Goal: Task Accomplishment & Management: Complete application form

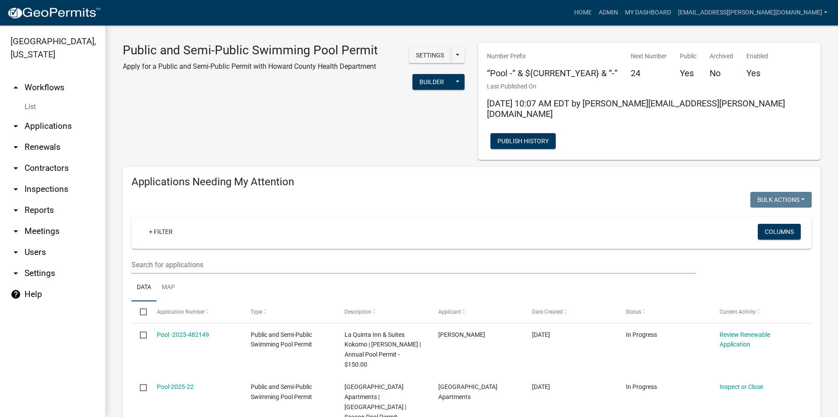
select select "3: 100"
click at [621, 14] on link "Admin" at bounding box center [608, 12] width 26 height 17
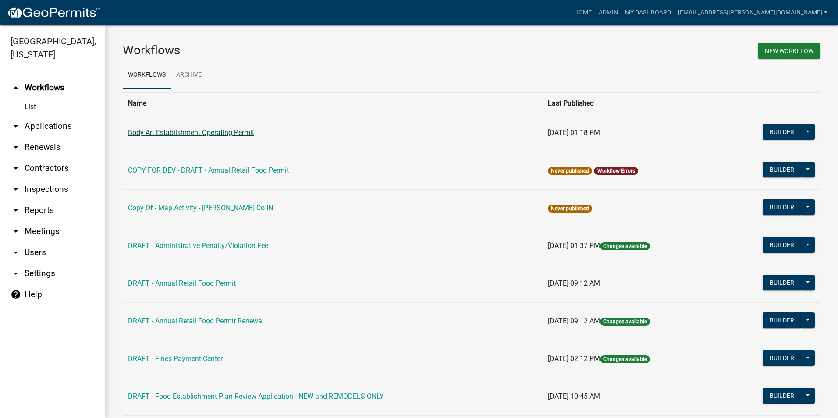
click at [216, 131] on link "Body Art Establishment Operating Permit" at bounding box center [191, 132] width 126 height 8
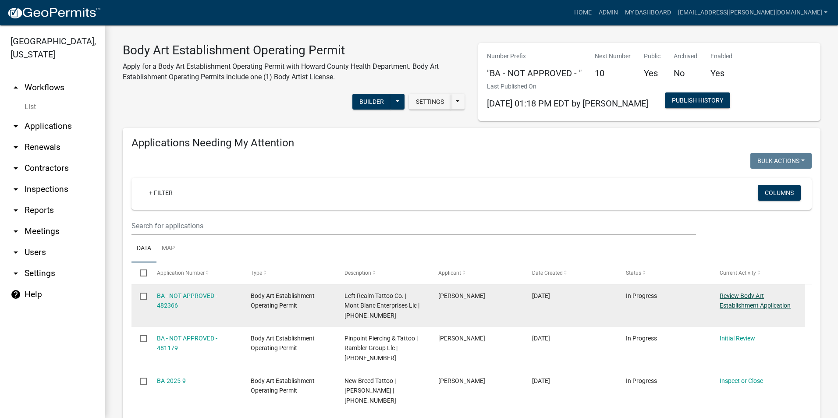
click at [745, 294] on link "Review Body Art Establishment Application" at bounding box center [754, 300] width 71 height 17
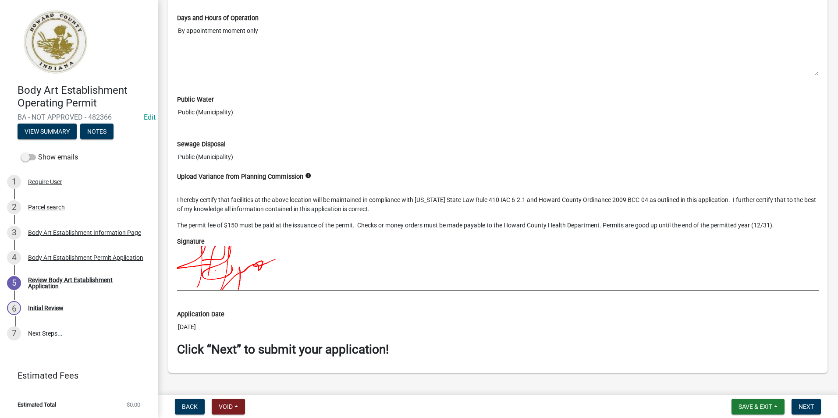
scroll to position [1203, 0]
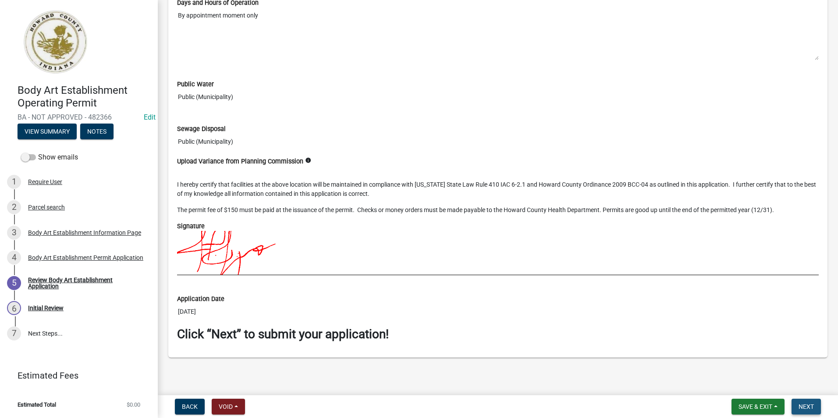
click at [809, 407] on span "Next" at bounding box center [805, 406] width 15 height 7
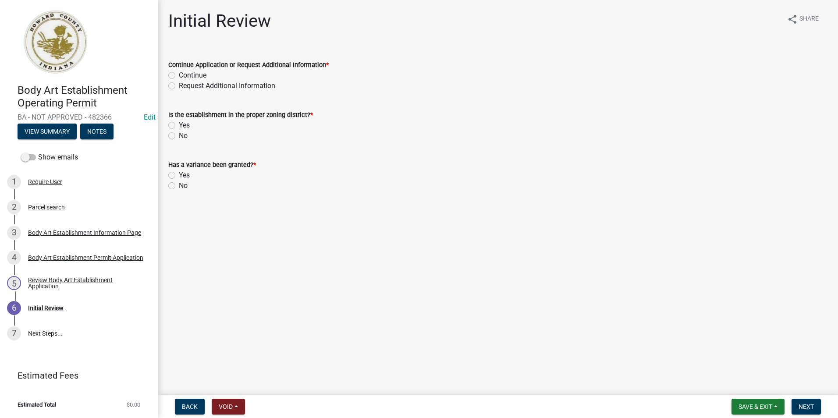
click at [179, 74] on label "Continue" at bounding box center [193, 75] width 28 height 11
click at [179, 74] on input "Continue" at bounding box center [182, 73] width 6 height 6
radio input "true"
click at [173, 140] on div "No" at bounding box center [497, 136] width 659 height 11
click at [179, 126] on label "Yes" at bounding box center [184, 125] width 11 height 11
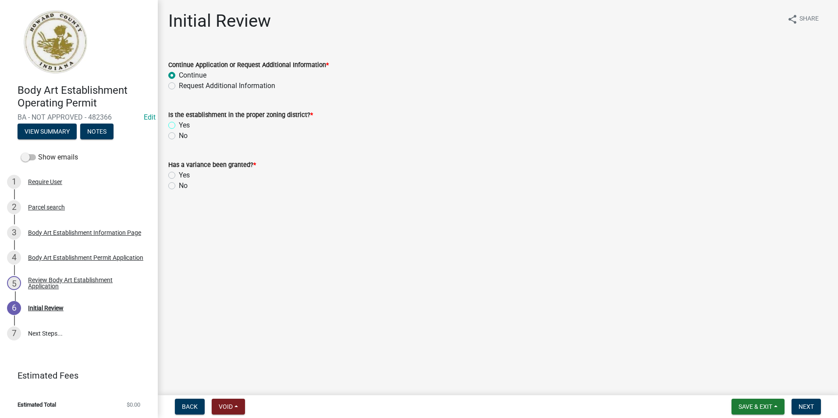
click at [179, 126] on input "Yes" at bounding box center [182, 123] width 6 height 6
radio input "true"
click at [808, 404] on span "Next" at bounding box center [805, 406] width 15 height 7
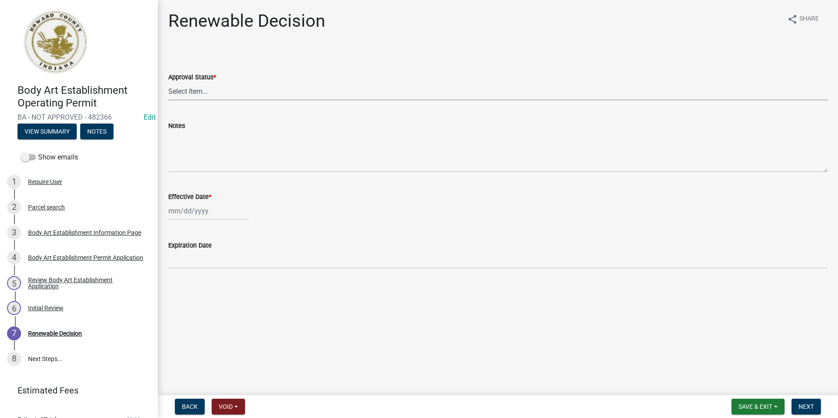
click at [238, 87] on select "Select Item... Approved Denied" at bounding box center [497, 91] width 659 height 18
click at [168, 82] on select "Select Item... Approved Denied" at bounding box center [497, 91] width 659 height 18
select select "6cfd4193-1f57-4c7e-a5e5-f68c9e85a162"
click at [213, 209] on div at bounding box center [208, 211] width 80 height 18
select select "9"
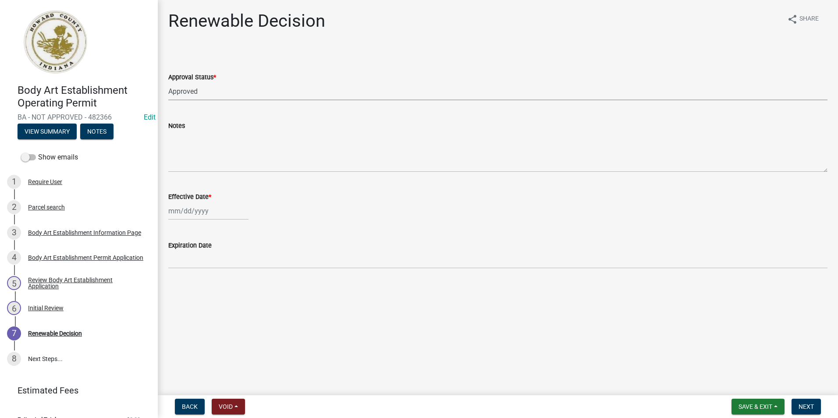
select select "2025"
click at [190, 300] on div "23" at bounding box center [191, 300] width 14 height 14
type input "[DATE]"
click at [806, 404] on span "Next" at bounding box center [805, 406] width 15 height 7
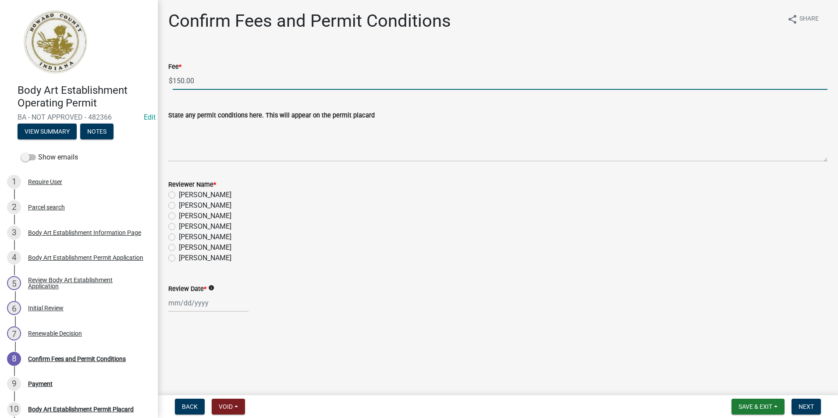
drag, startPoint x: 209, startPoint y: 80, endPoint x: 138, endPoint y: 74, distance: 71.7
click at [138, 74] on div "Body Art Establishment Operating Permit BA - NOT APPROVED - 482366 Edit View Su…" at bounding box center [419, 209] width 838 height 418
type input "0.00"
click at [179, 258] on label "[PERSON_NAME]" at bounding box center [205, 258] width 53 height 11
click at [179, 258] on input "[PERSON_NAME]" at bounding box center [182, 256] width 6 height 6
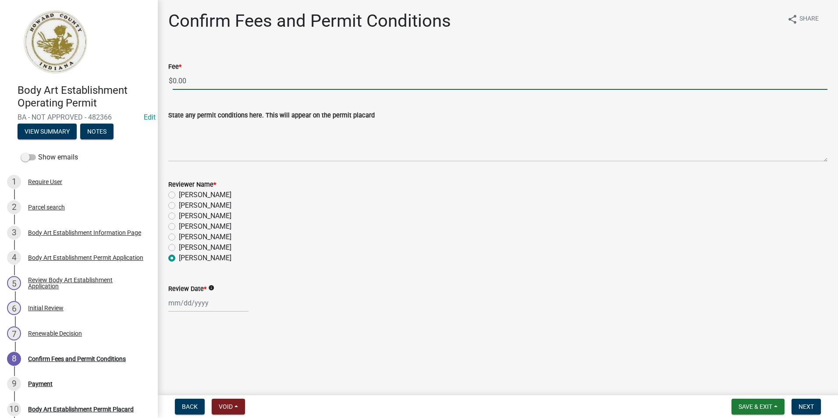
radio input "true"
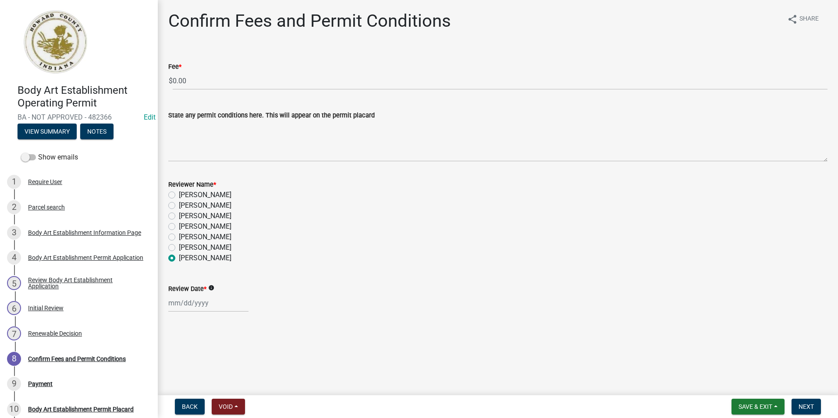
click at [170, 296] on div at bounding box center [208, 303] width 80 height 18
select select "9"
select select "2025"
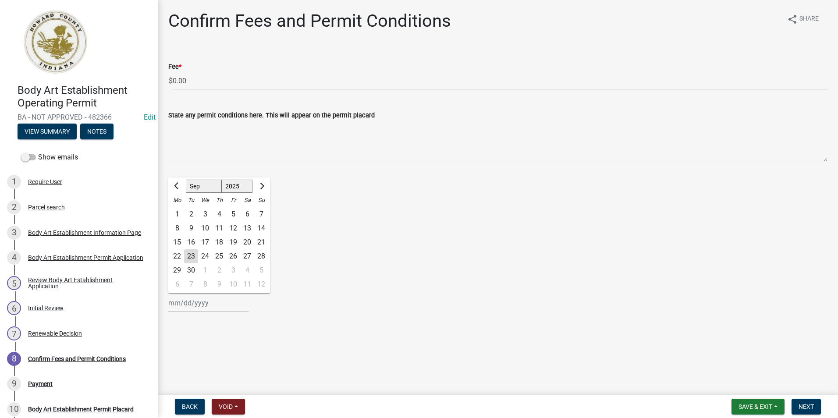
click at [195, 256] on div "23" at bounding box center [191, 256] width 14 height 14
type input "[DATE]"
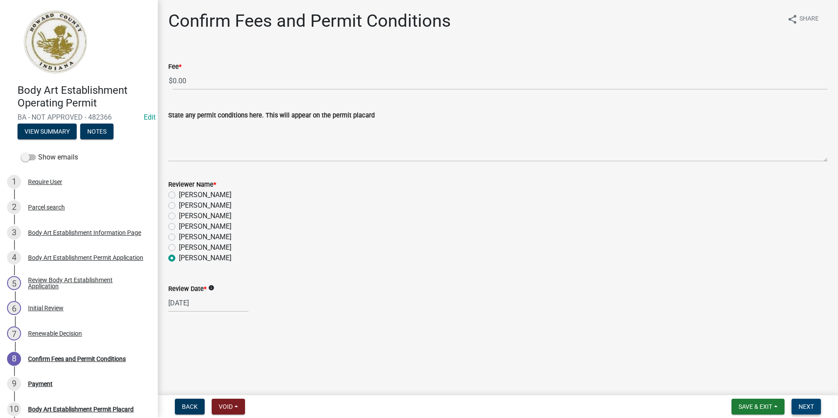
click at [813, 407] on span "Next" at bounding box center [805, 406] width 15 height 7
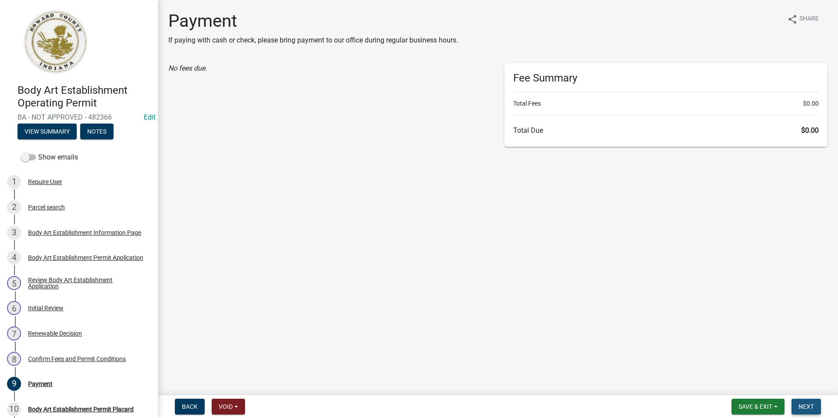
click at [811, 406] on span "Next" at bounding box center [805, 406] width 15 height 7
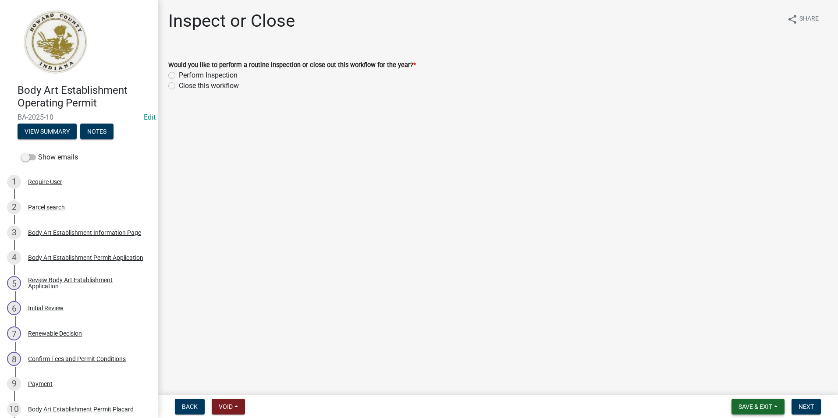
click at [753, 409] on span "Save & Exit" at bounding box center [755, 406] width 34 height 7
click at [748, 386] on button "Save & Exit" at bounding box center [749, 383] width 70 height 21
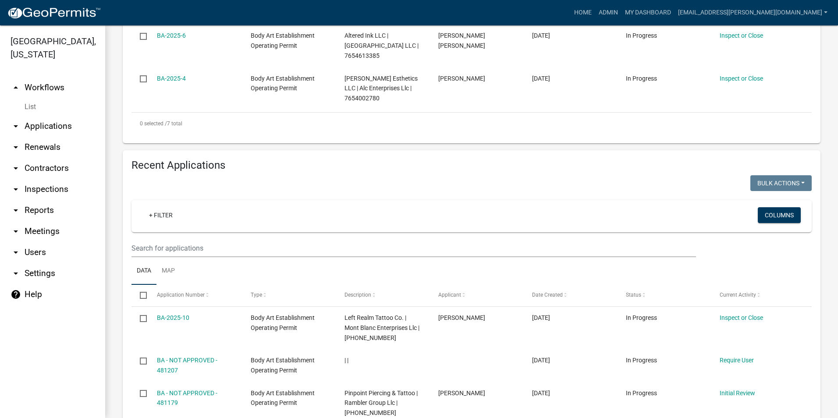
scroll to position [482, 0]
click at [40, 168] on link "arrow_drop_down Contractors" at bounding box center [52, 168] width 105 height 21
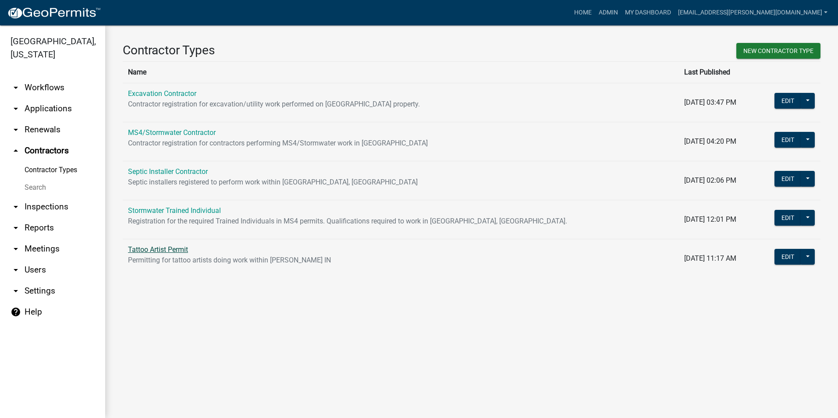
click at [166, 250] on link "Tattoo Artist Permit" at bounding box center [158, 249] width 60 height 8
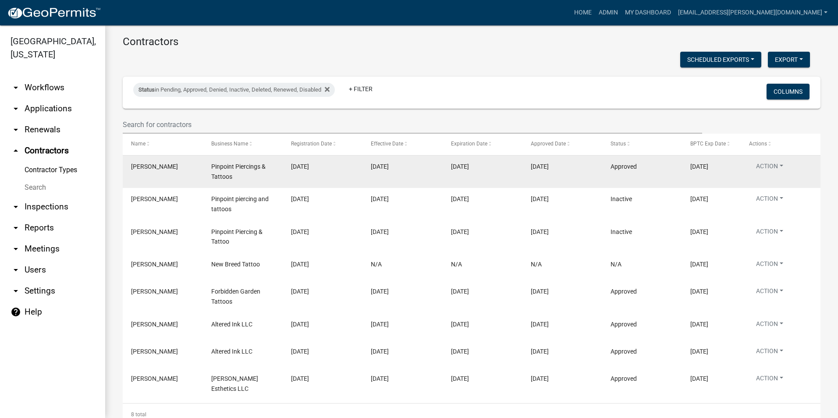
scroll to position [113, 0]
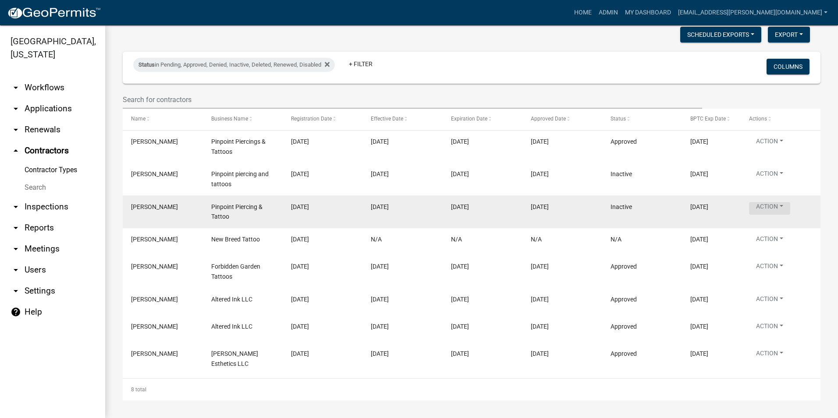
click at [774, 206] on button "Action" at bounding box center [769, 208] width 41 height 13
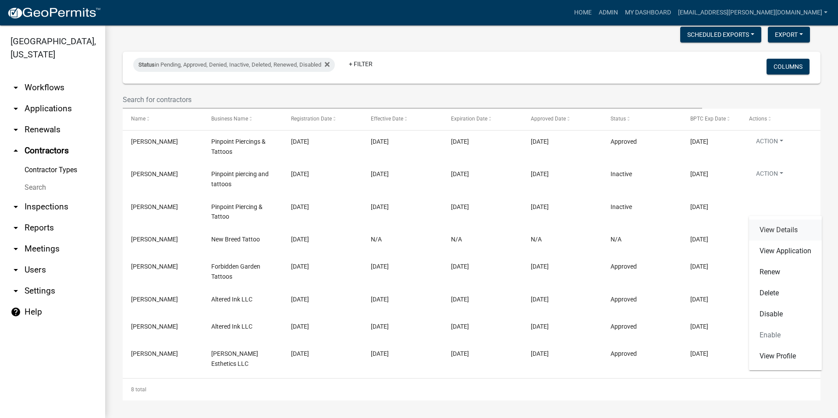
click at [775, 229] on link "View Details" at bounding box center [785, 229] width 73 height 21
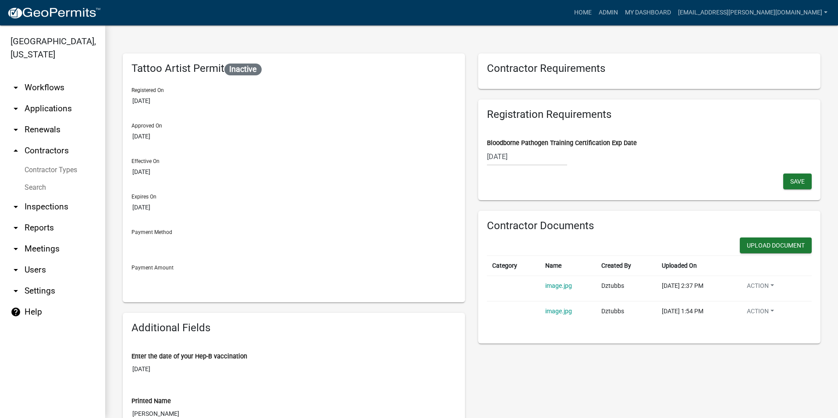
click at [254, 69] on span "Inactive" at bounding box center [242, 70] width 37 height 12
click at [57, 170] on link "Contractor Types" at bounding box center [52, 170] width 105 height 18
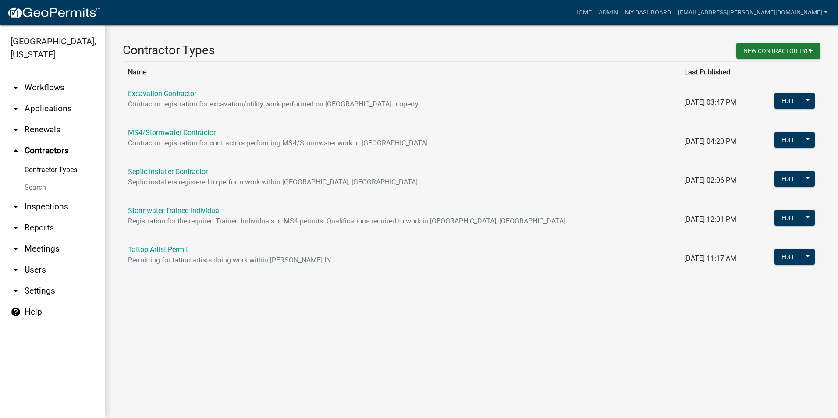
click at [59, 146] on link "arrow_drop_up Contractors" at bounding box center [52, 150] width 105 height 21
click at [160, 248] on link "Tattoo Artist Permit" at bounding box center [158, 249] width 60 height 8
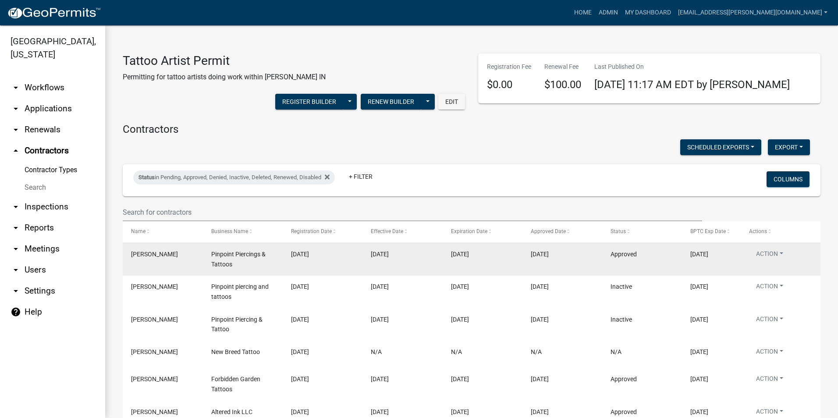
scroll to position [88, 0]
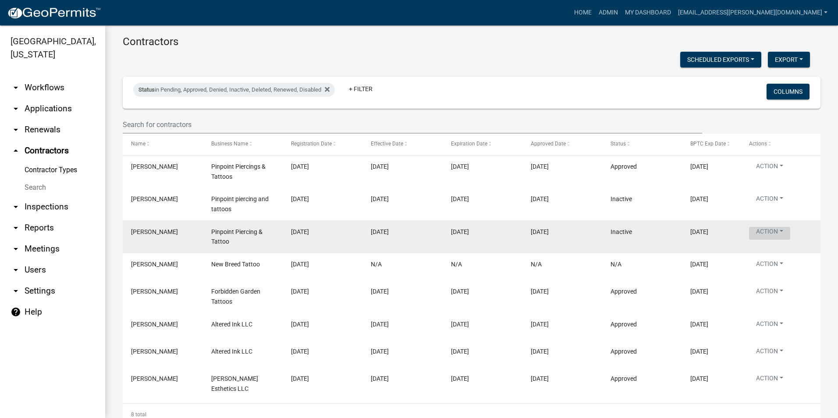
click at [775, 230] on button "Action" at bounding box center [769, 233] width 41 height 13
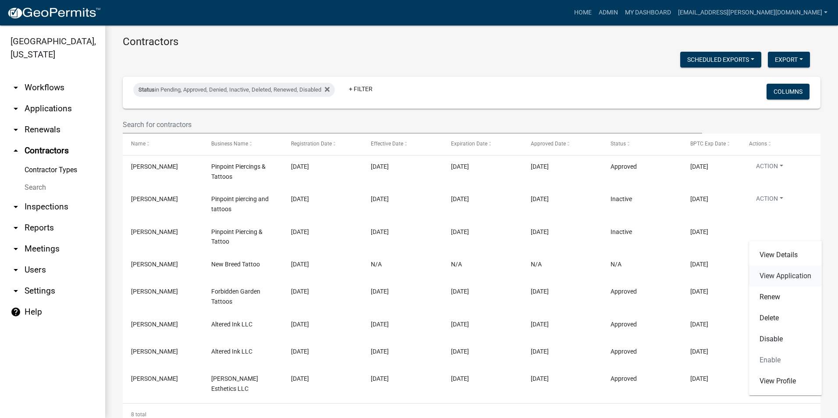
click at [784, 274] on link "View Application" at bounding box center [785, 275] width 73 height 21
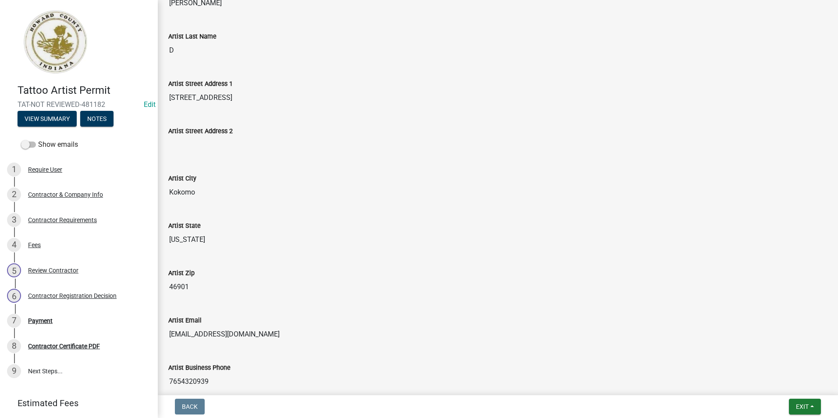
scroll to position [273, 0]
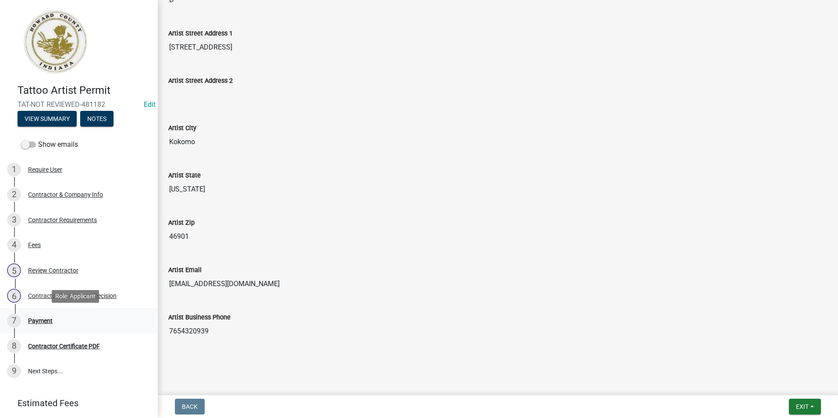
click at [41, 321] on div "Payment" at bounding box center [40, 321] width 25 height 6
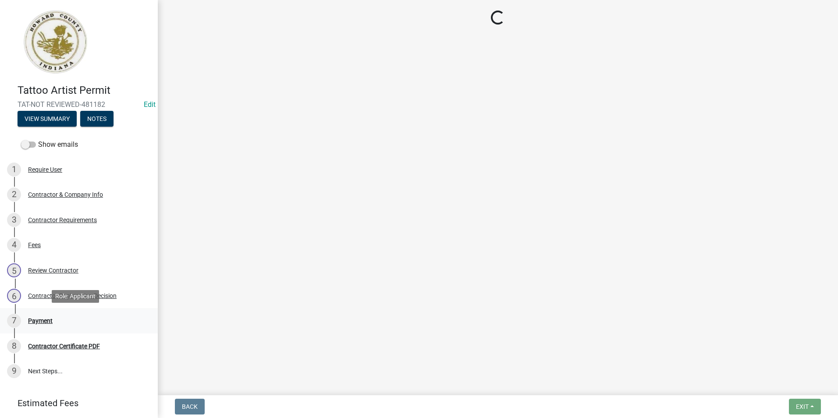
scroll to position [0, 0]
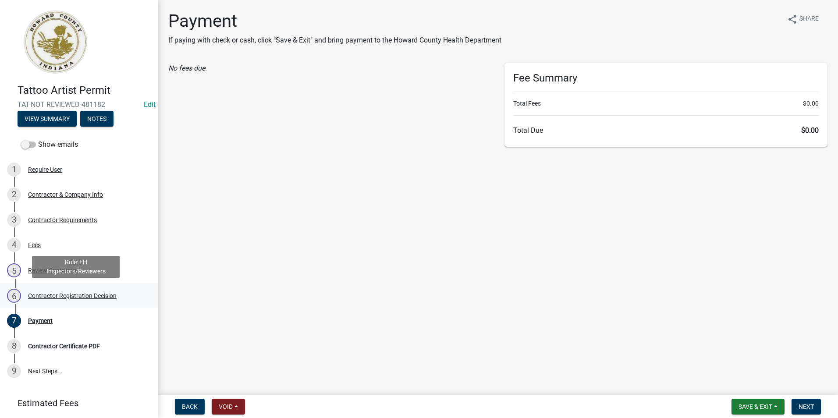
click at [39, 295] on div "Contractor Registration Decision" at bounding box center [72, 296] width 88 height 6
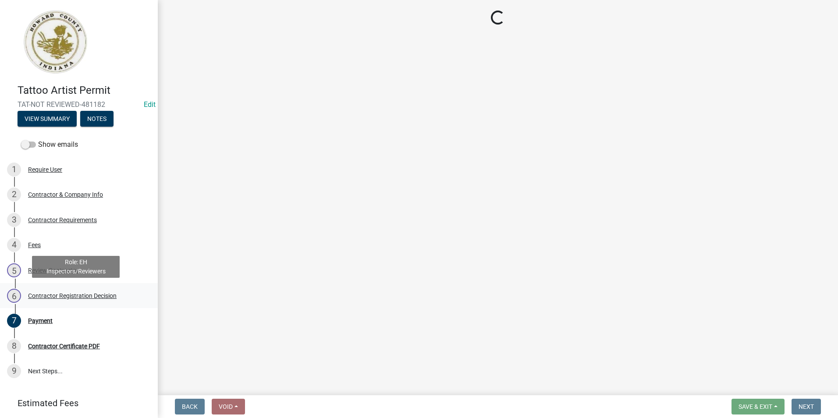
select select "4b86b809-39dd-4c68-9f3d-fdb3e7050482"
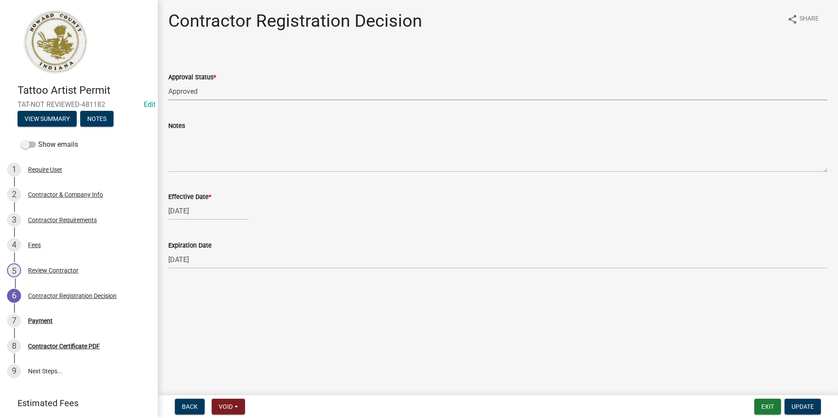
click at [195, 91] on select "Select Item... Approved Denied" at bounding box center [497, 91] width 659 height 18
click at [168, 82] on select "Select Item... Approved Denied" at bounding box center [497, 91] width 659 height 18
click at [84, 299] on div "Contractor Registration Decision" at bounding box center [72, 296] width 88 height 6
click at [85, 276] on div "5 Review Contractor" at bounding box center [75, 270] width 137 height 14
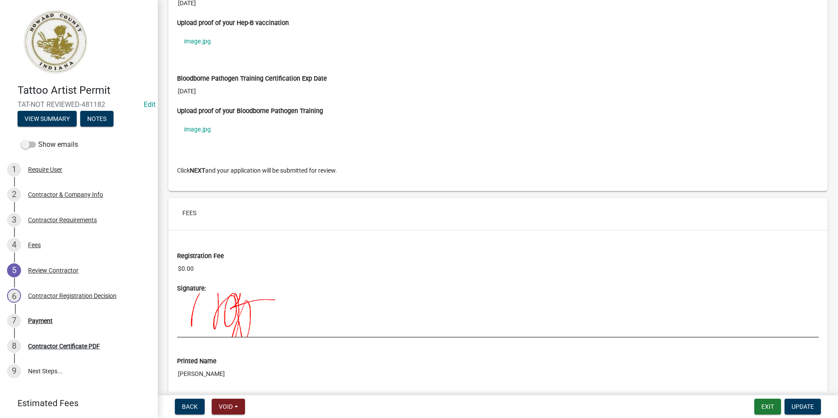
scroll to position [778, 0]
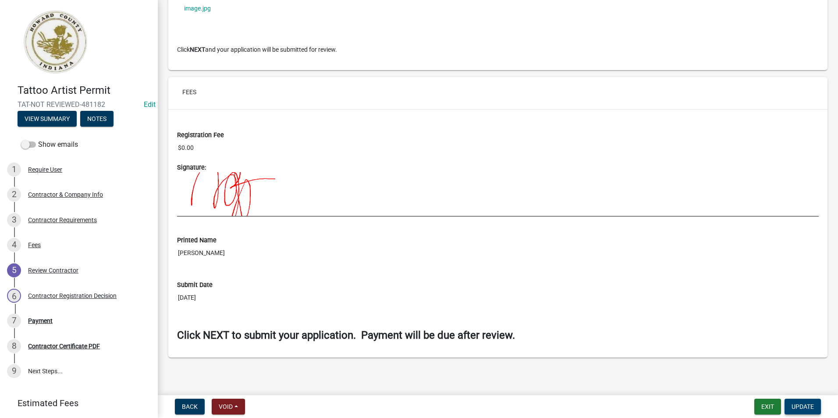
click at [796, 400] on button "Update" at bounding box center [802, 407] width 36 height 16
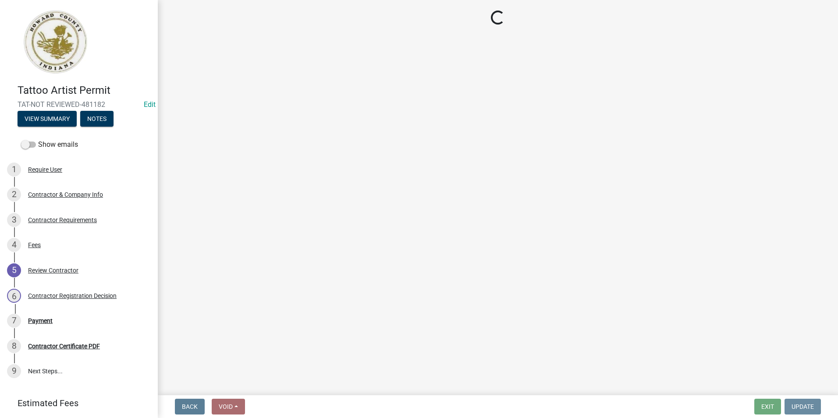
scroll to position [0, 0]
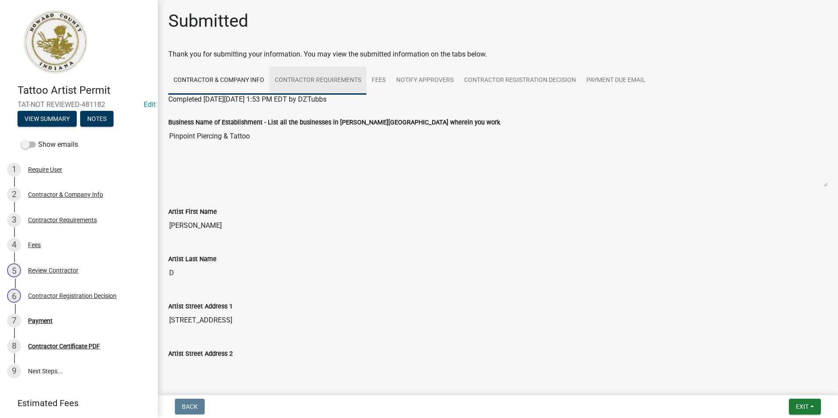
click at [296, 88] on link "Contractor Requirements" at bounding box center [317, 81] width 97 height 28
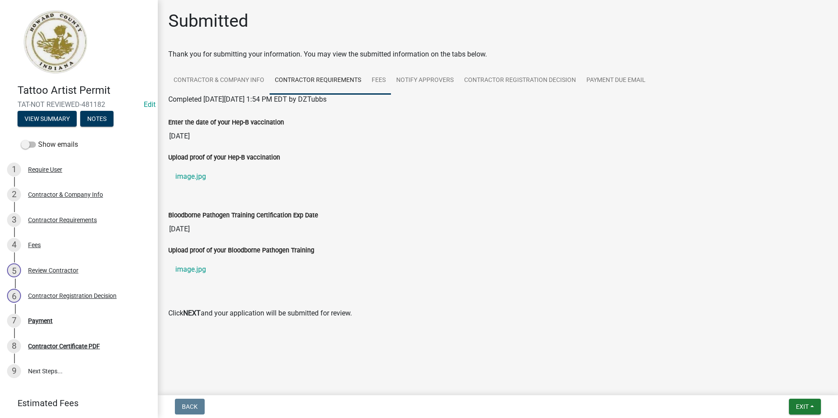
click at [370, 79] on link "Fees" at bounding box center [378, 81] width 25 height 28
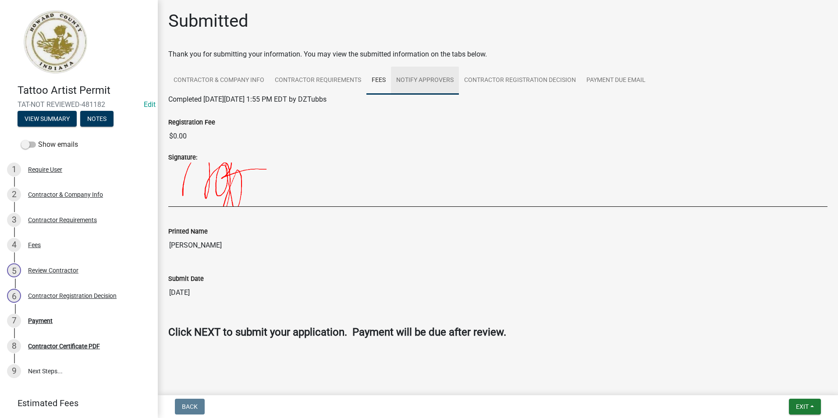
click at [413, 81] on link "Notify Approvers" at bounding box center [425, 81] width 68 height 28
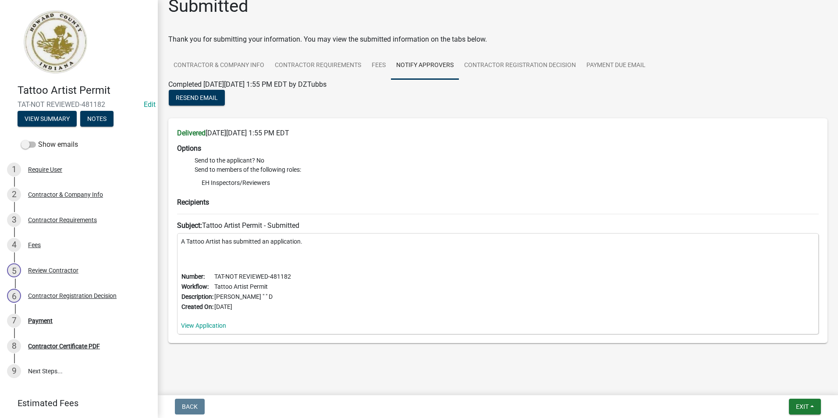
scroll to position [21, 0]
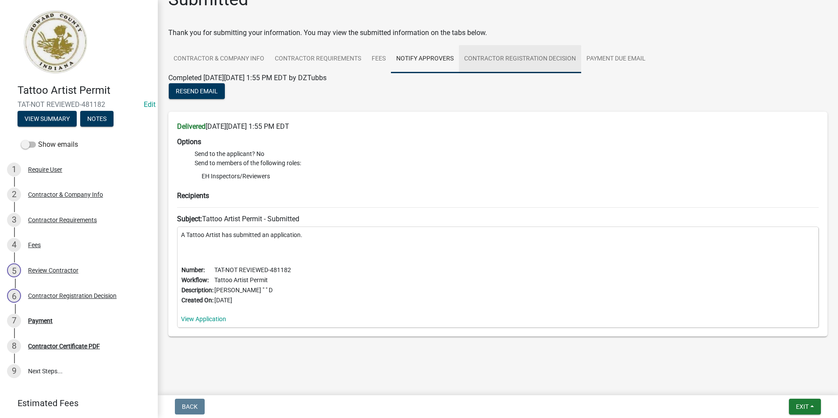
click at [487, 71] on link "Contractor Registration Decision" at bounding box center [520, 59] width 122 height 28
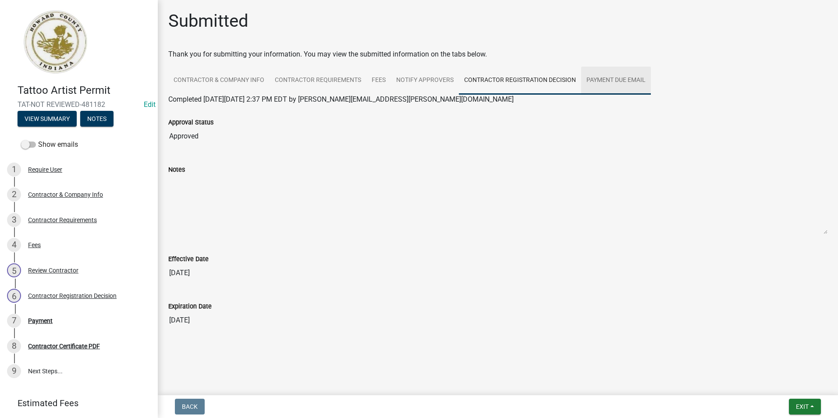
click at [622, 77] on link "Payment Due Email" at bounding box center [616, 81] width 70 height 28
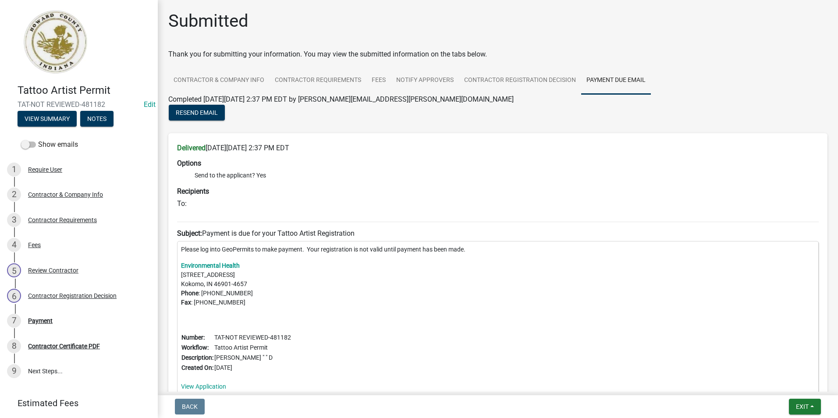
click at [40, 16] on img at bounding box center [55, 42] width 75 height 66
click at [69, 32] on img at bounding box center [55, 42] width 75 height 66
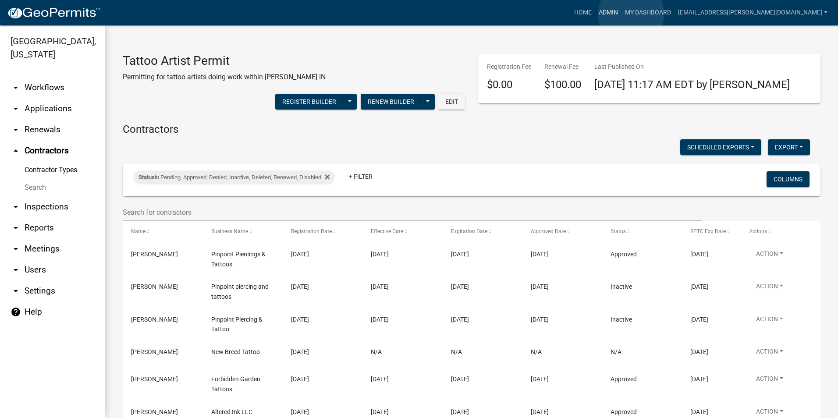
click at [621, 14] on link "Admin" at bounding box center [608, 12] width 26 height 17
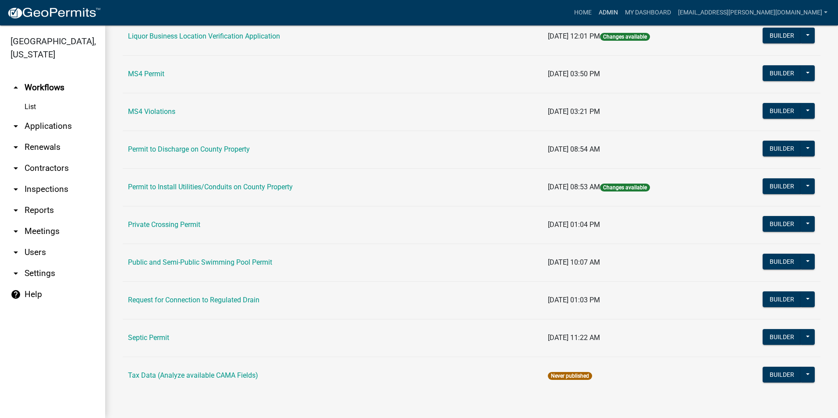
scroll to position [738, 0]
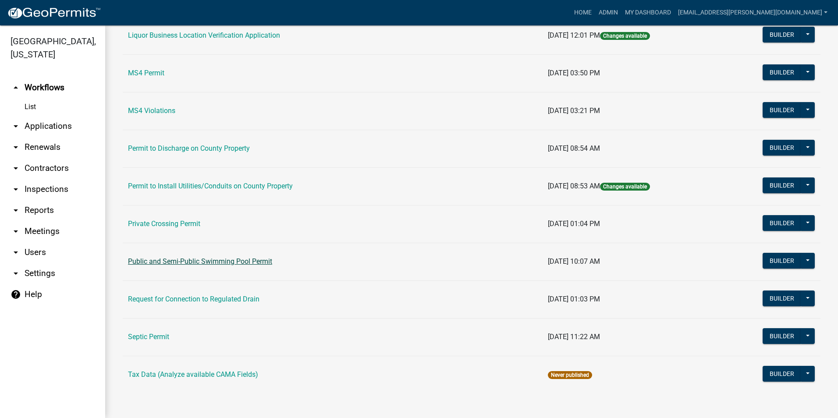
click at [226, 263] on link "Public and Semi-Public Swimming Pool Permit" at bounding box center [200, 261] width 144 height 8
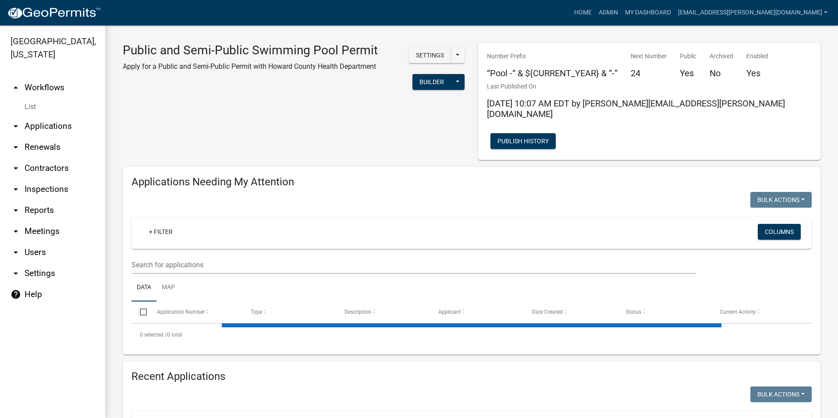
select select "3: 100"
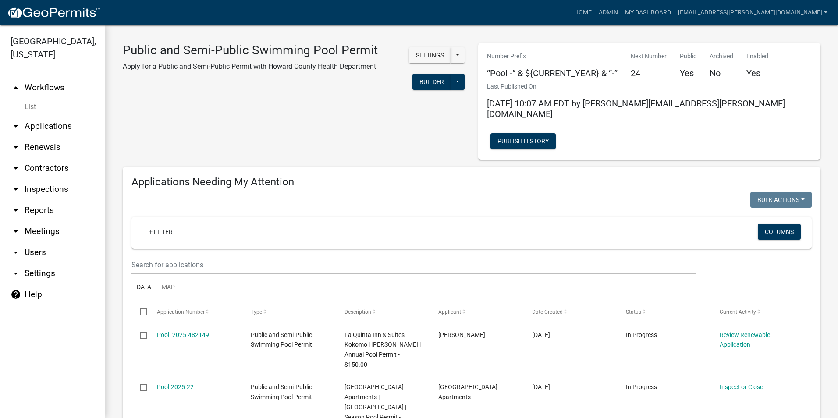
scroll to position [88, 0]
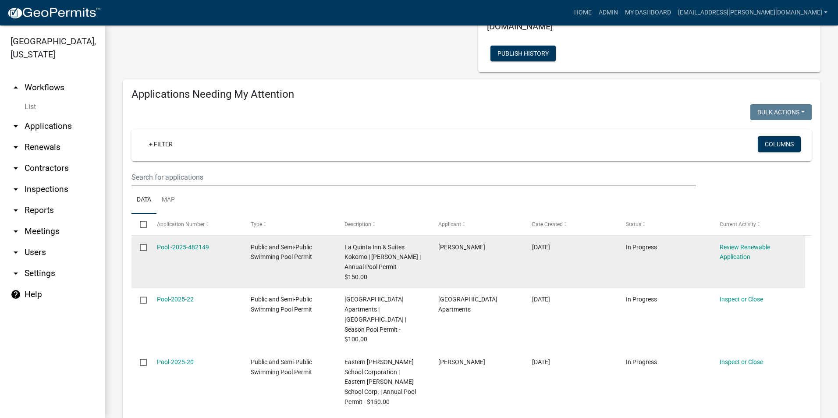
click at [726, 242] on div "Review Renewable Application" at bounding box center [757, 252] width 77 height 20
click at [746, 244] on link "Review Renewable Application" at bounding box center [744, 252] width 50 height 17
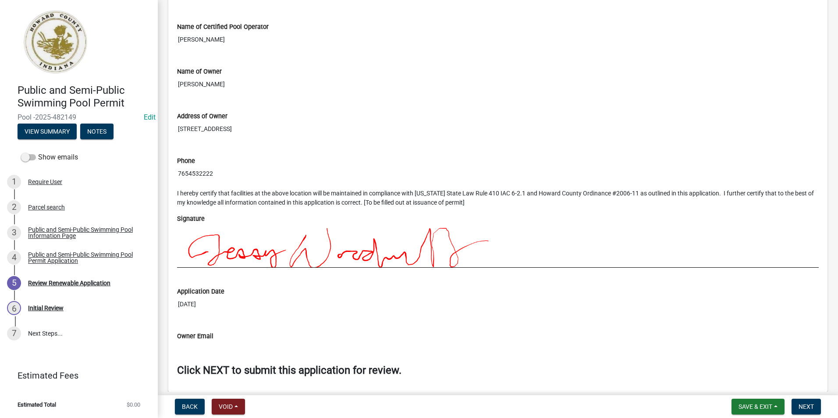
scroll to position [1006, 0]
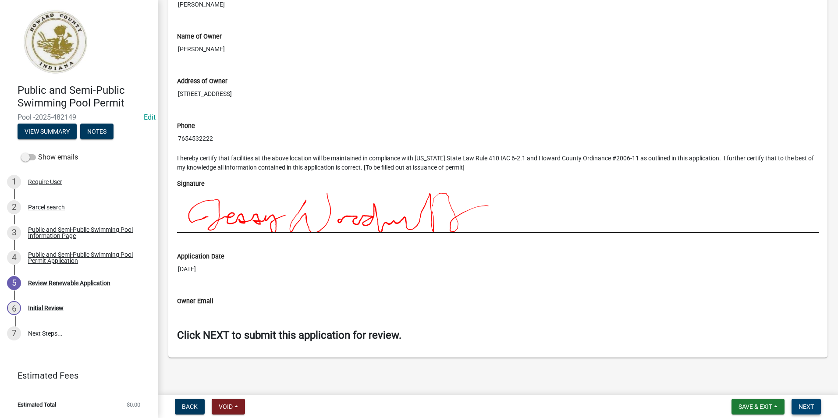
click at [810, 407] on span "Next" at bounding box center [805, 406] width 15 height 7
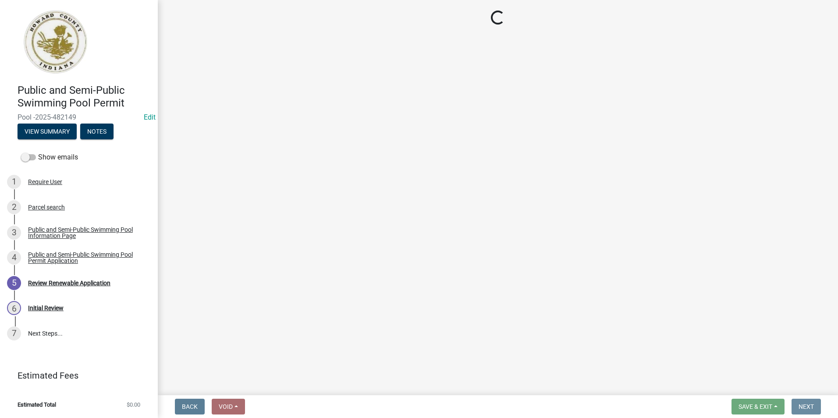
scroll to position [0, 0]
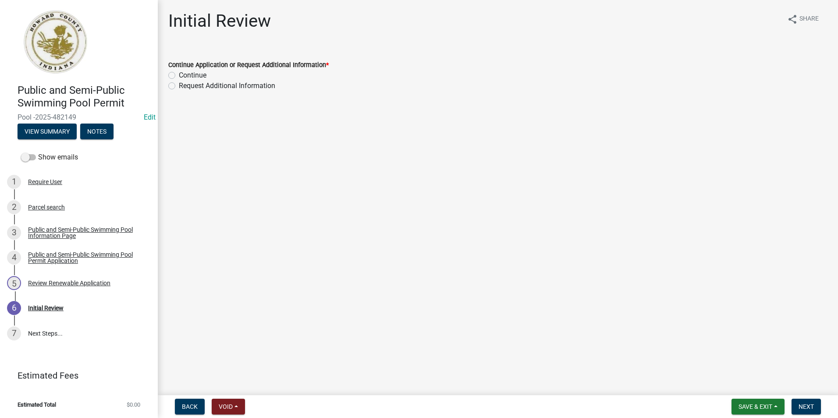
click at [179, 74] on label "Continue" at bounding box center [193, 75] width 28 height 11
click at [179, 74] on input "Continue" at bounding box center [182, 73] width 6 height 6
radio input "true"
click at [811, 399] on button "Next" at bounding box center [805, 407] width 29 height 16
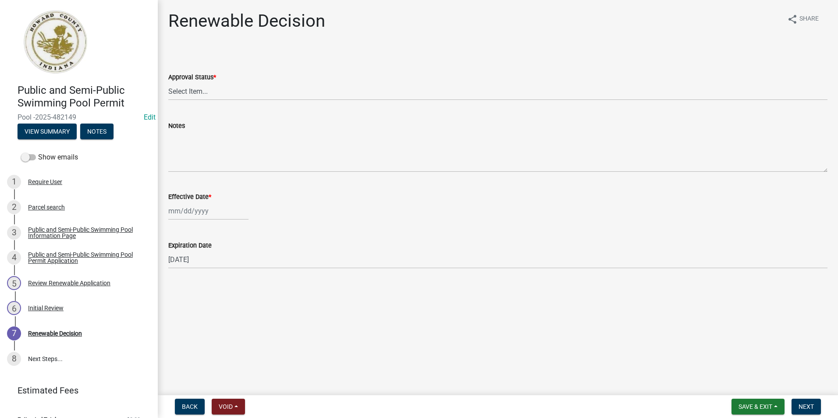
click at [238, 101] on wm-data-entity-input "Approval Status * Select Item... Approved Denied" at bounding box center [497, 78] width 659 height 59
click at [235, 92] on select "Select Item... Approved Denied" at bounding box center [497, 91] width 659 height 18
click at [168, 82] on select "Select Item... Approved Denied" at bounding box center [497, 91] width 659 height 18
select select "6cfd4193-1f57-4c7e-a5e5-f68c9e85a162"
click at [230, 210] on div at bounding box center [208, 211] width 80 height 18
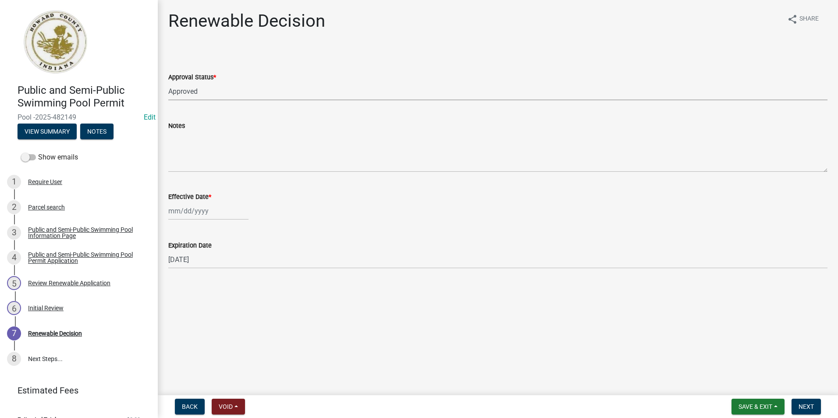
select select "9"
select select "2025"
click at [196, 300] on div "23" at bounding box center [191, 300] width 14 height 14
type input "[DATE]"
click at [805, 408] on span "Next" at bounding box center [805, 406] width 15 height 7
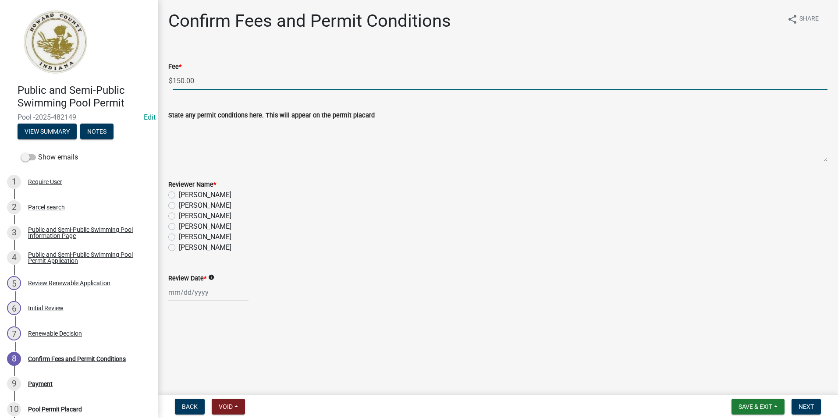
drag, startPoint x: 199, startPoint y: 81, endPoint x: 142, endPoint y: 79, distance: 56.5
click at [142, 79] on div "Public and Semi-Public Swimming Pool Permit Pool -2025-482149 Edit View Summary…" at bounding box center [419, 209] width 838 height 418
type input "0.00"
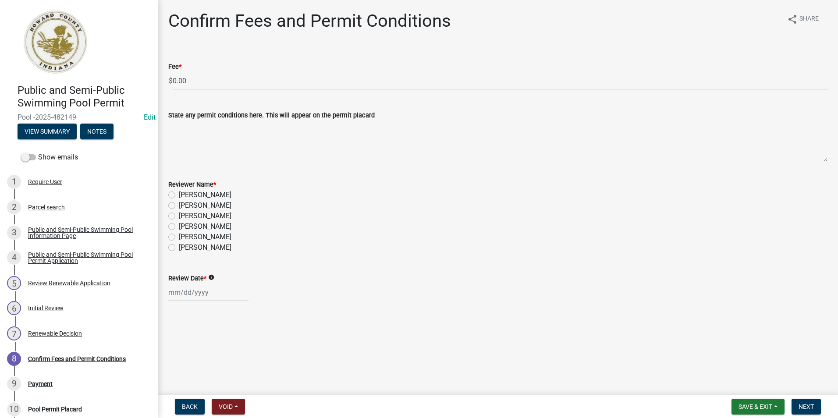
click at [179, 246] on label "[PERSON_NAME]" at bounding box center [205, 247] width 53 height 11
click at [179, 246] on input "[PERSON_NAME]" at bounding box center [182, 245] width 6 height 6
radio input "true"
click at [186, 296] on div at bounding box center [208, 292] width 80 height 18
select select "9"
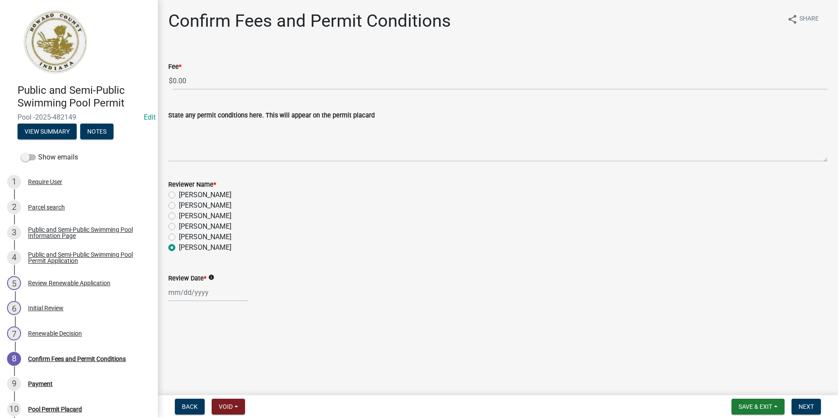
select select "2025"
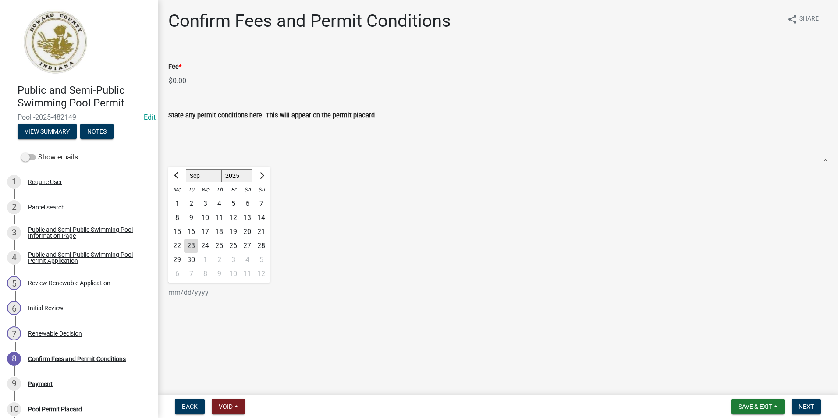
click at [188, 246] on div "23" at bounding box center [191, 246] width 14 height 14
type input "[DATE]"
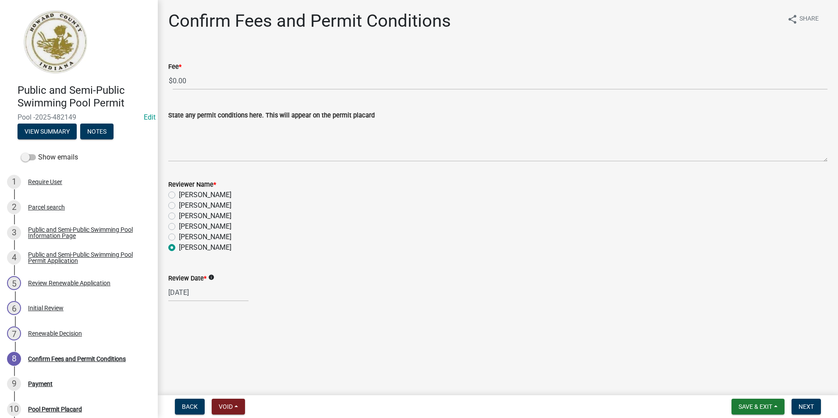
click at [415, 258] on wm-data-entity-input "Reviewer Name * [PERSON_NAME] [PERSON_NAME] [PERSON_NAME] [PERSON_NAME] [PERSON…" at bounding box center [497, 215] width 659 height 92
click at [806, 400] on button "Next" at bounding box center [805, 407] width 29 height 16
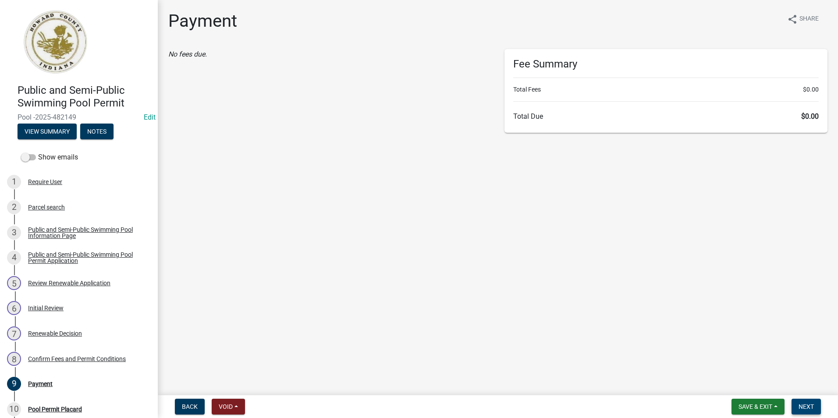
click at [798, 405] on button "Next" at bounding box center [805, 407] width 29 height 16
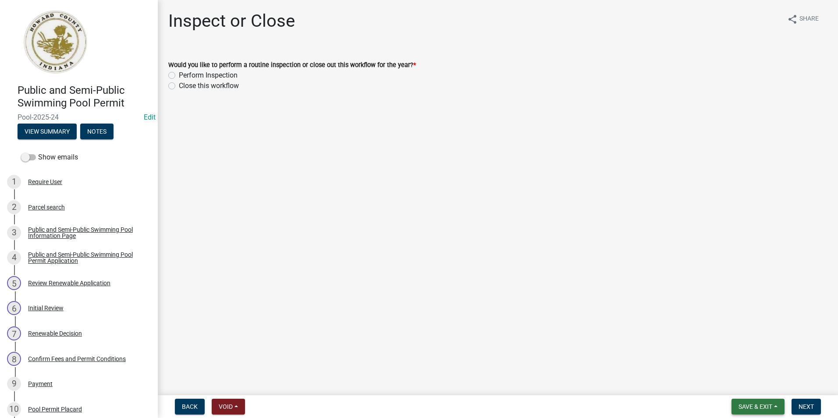
click at [746, 405] on span "Save & Exit" at bounding box center [755, 406] width 34 height 7
click at [747, 380] on button "Save & Exit" at bounding box center [749, 383] width 70 height 21
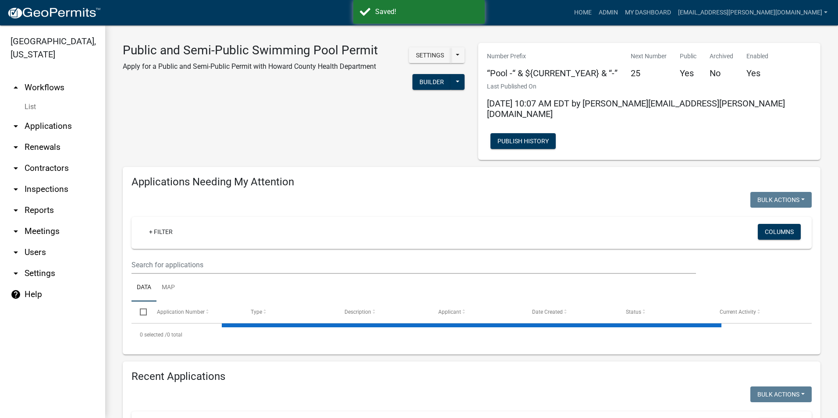
select select "3: 100"
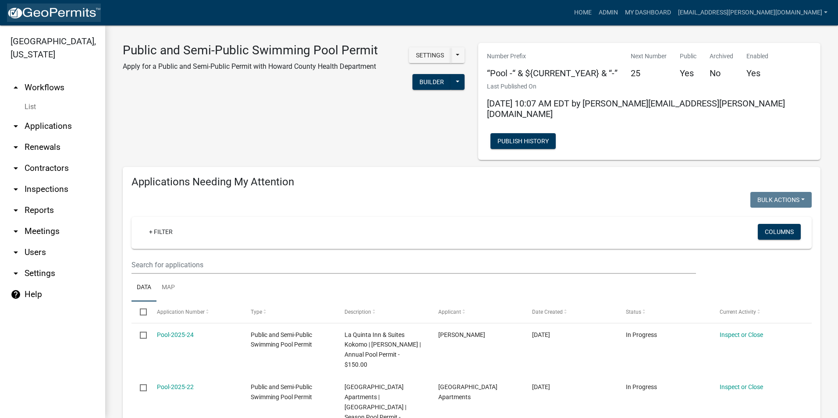
click at [44, 16] on img at bounding box center [54, 13] width 94 height 13
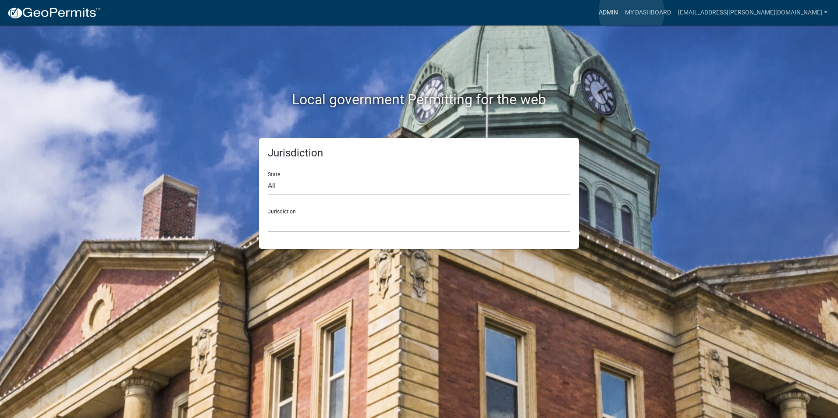
click at [621, 12] on link "Admin" at bounding box center [608, 12] width 26 height 17
